Goal: Task Accomplishment & Management: Manage account settings

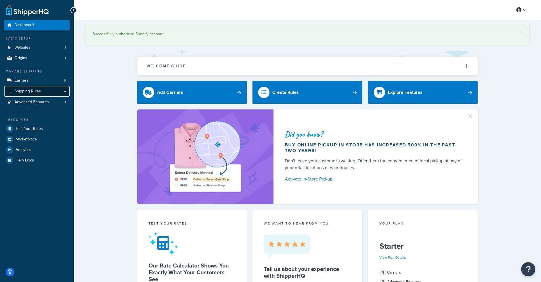
click at [35, 89] on span "Shipping Rules" at bounding box center [27, 91] width 26 height 5
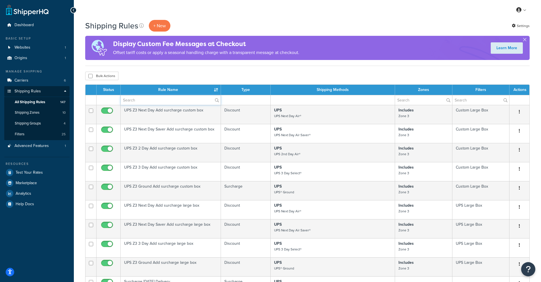
click at [142, 99] on input "text" at bounding box center [171, 100] width 100 height 10
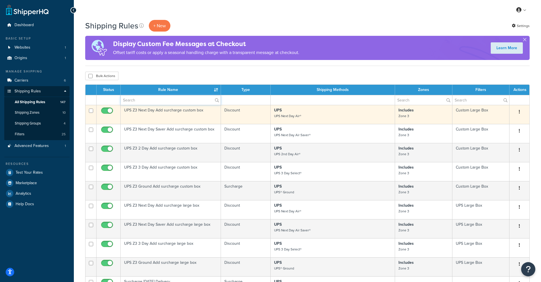
type input "hide"
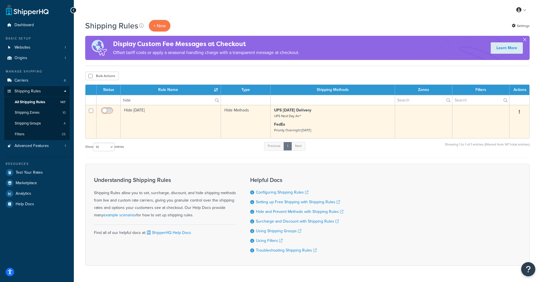
click at [108, 110] on input "checkbox" at bounding box center [108, 111] width 16 height 7
checkbox input "true"
